Goal: Browse casually: Explore the website without a specific task or goal

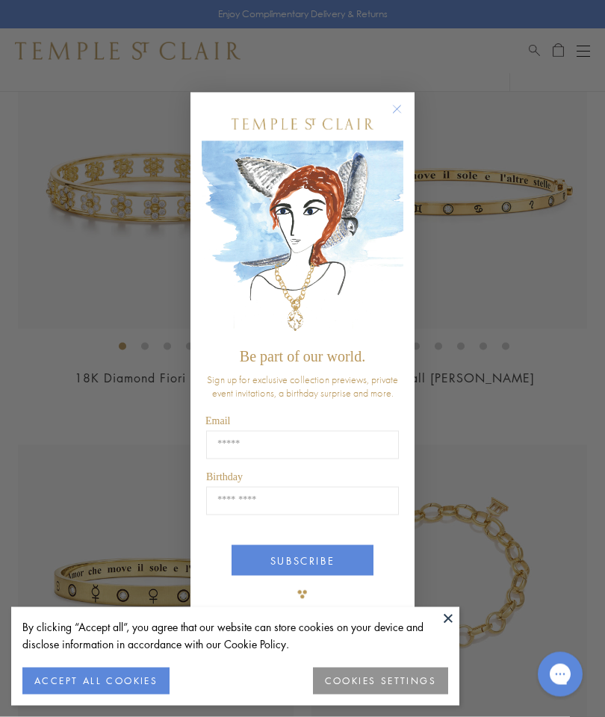
scroll to position [597, 0]
click at [394, 119] on circle "Close dialog" at bounding box center [397, 110] width 18 height 18
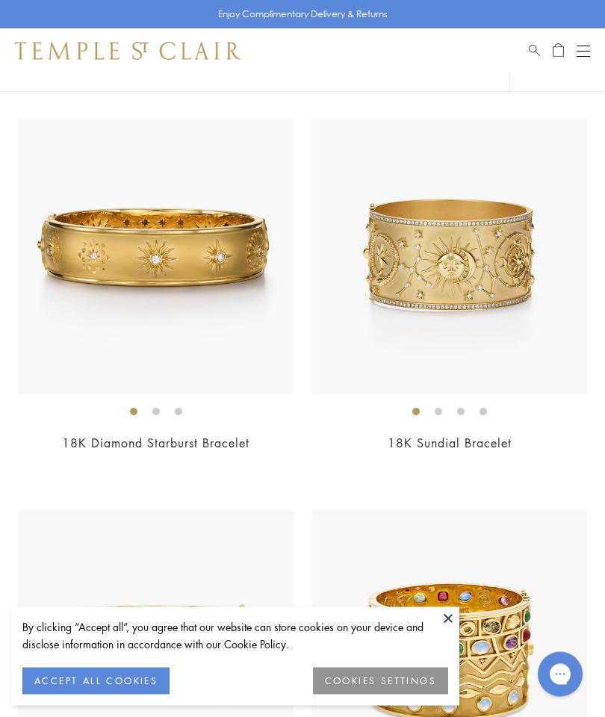
scroll to position [6792, 0]
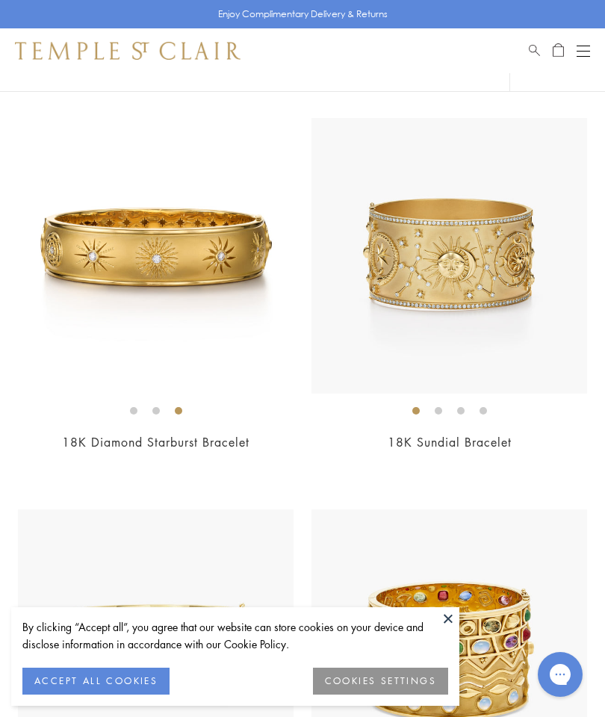
click at [73, 308] on img at bounding box center [156, 256] width 276 height 276
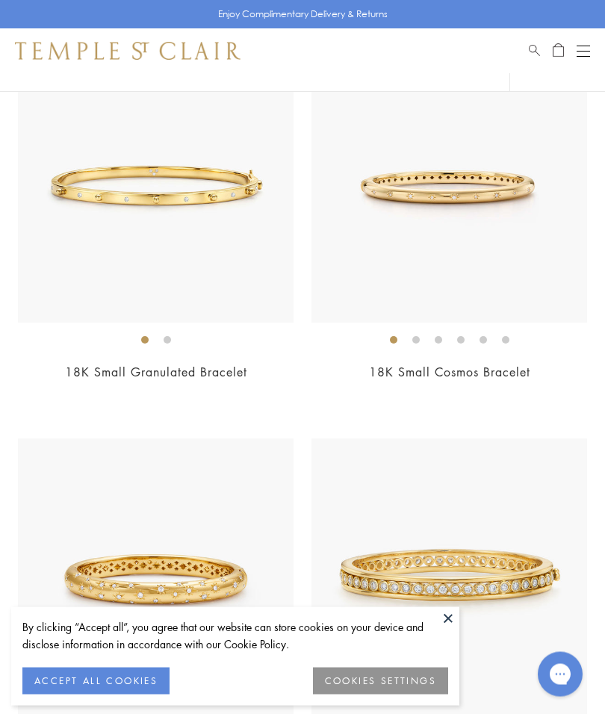
scroll to position [3318, 0]
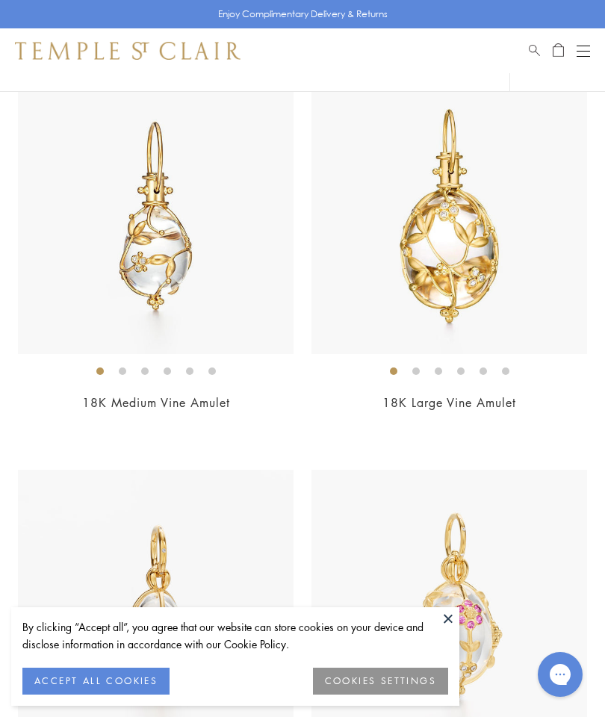
scroll to position [962, 0]
click at [410, 276] on img at bounding box center [449, 217] width 276 height 276
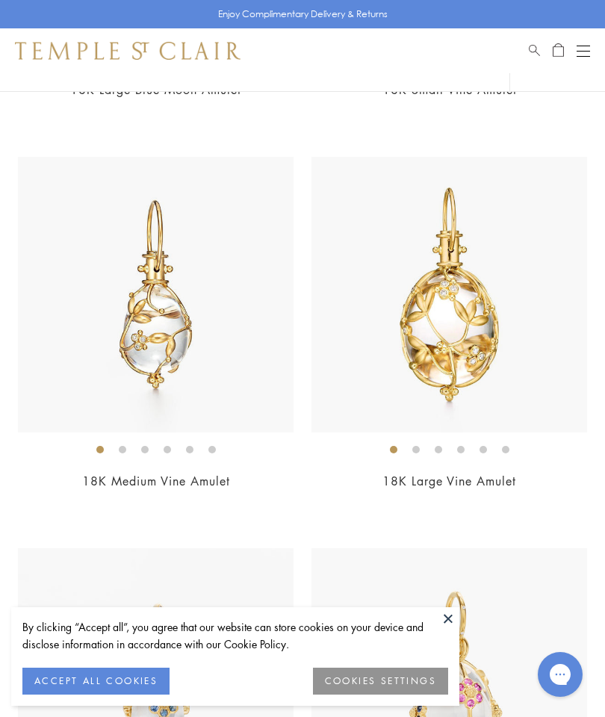
scroll to position [887, 0]
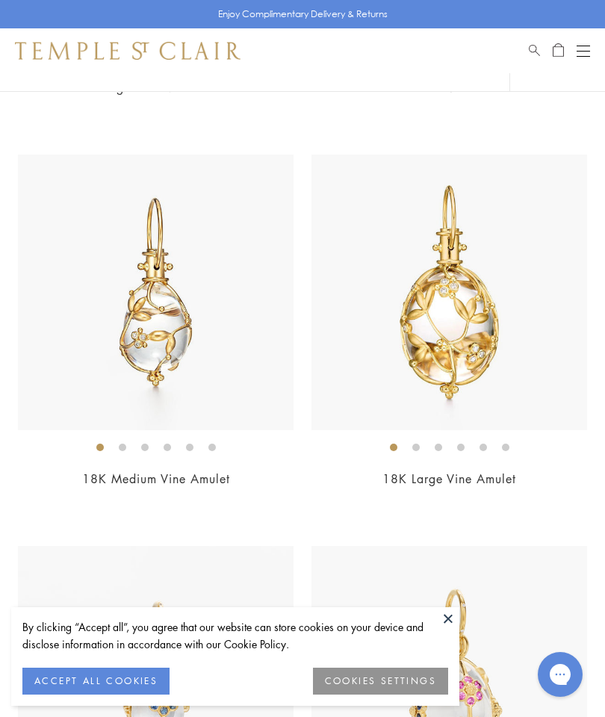
click at [134, 326] on img at bounding box center [156, 293] width 276 height 276
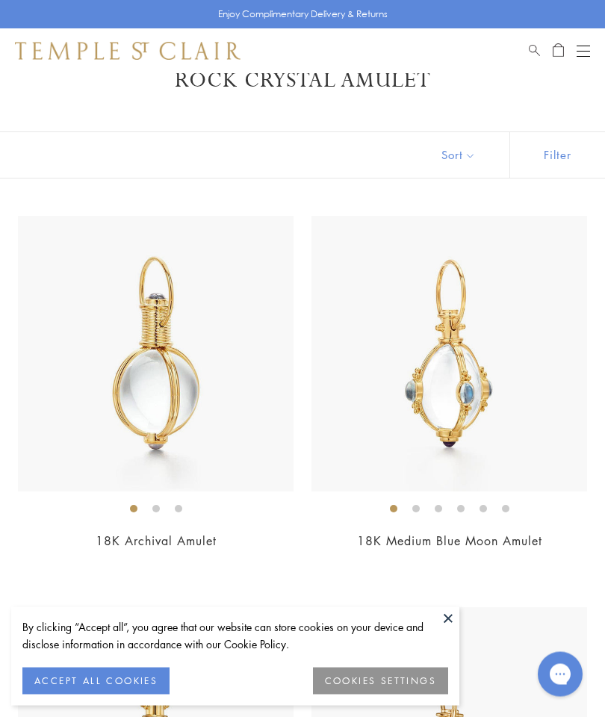
scroll to position [0, 0]
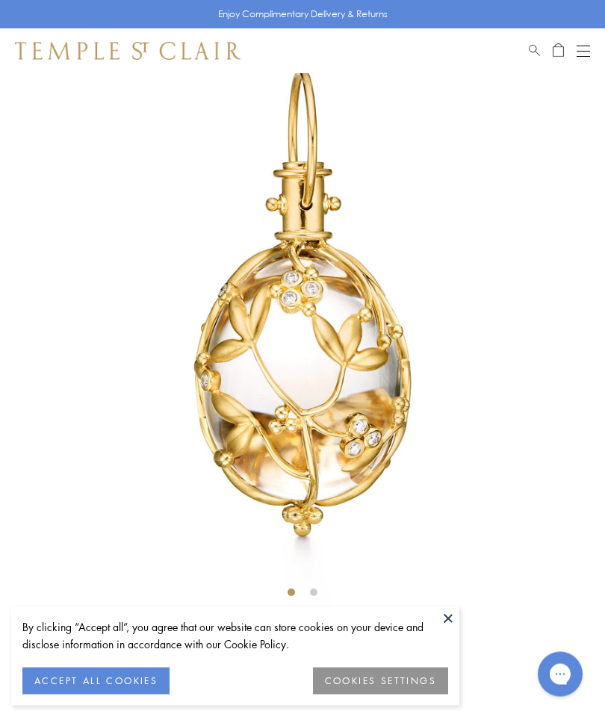
scroll to position [73, 0]
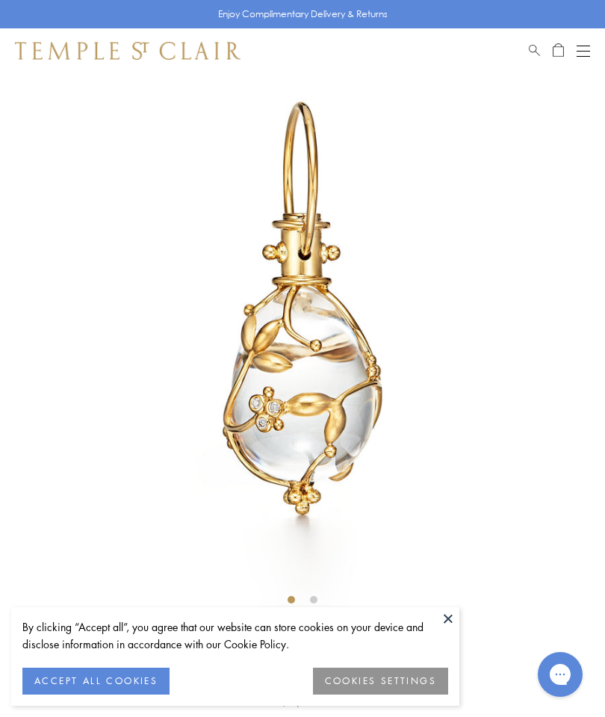
scroll to position [73, 0]
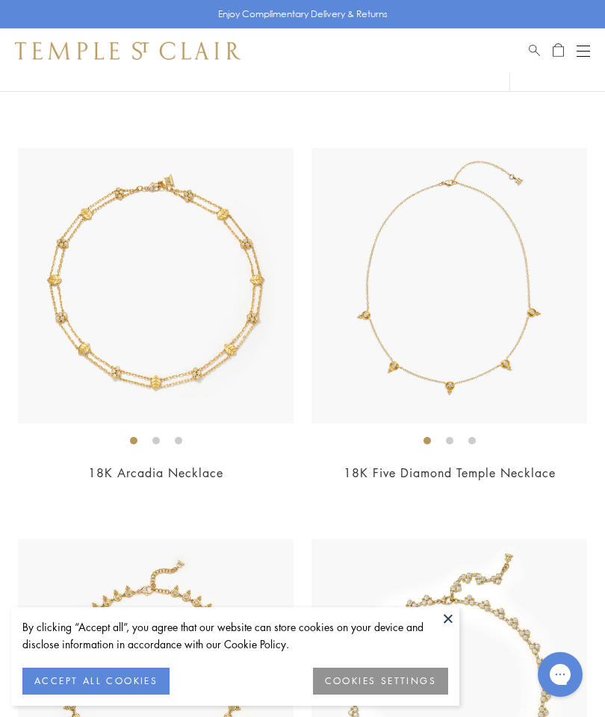
scroll to position [2066, 0]
